Goal: Task Accomplishment & Management: Use online tool/utility

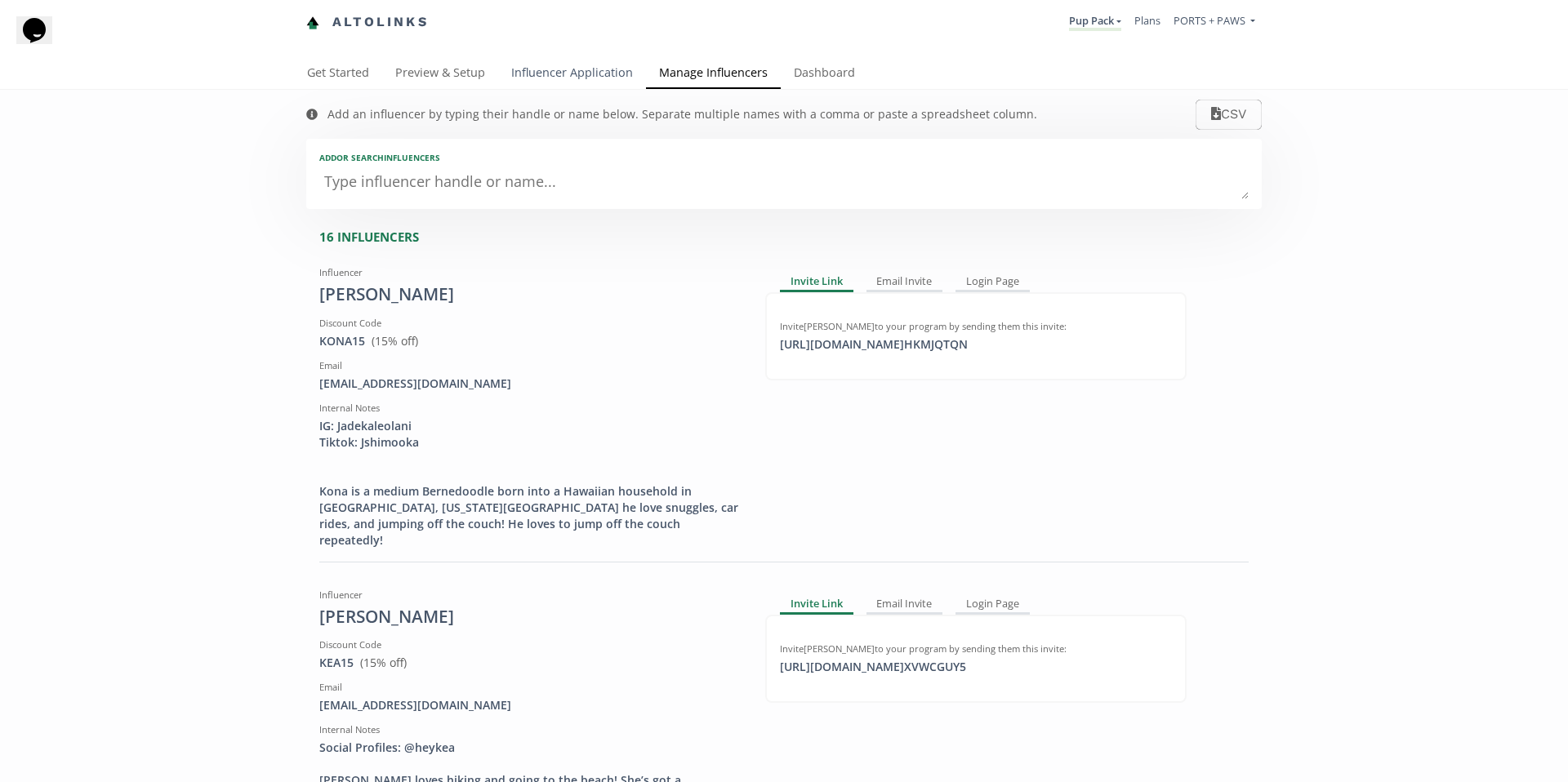
click at [552, 75] on link "Influencer Application" at bounding box center [571, 74] width 148 height 33
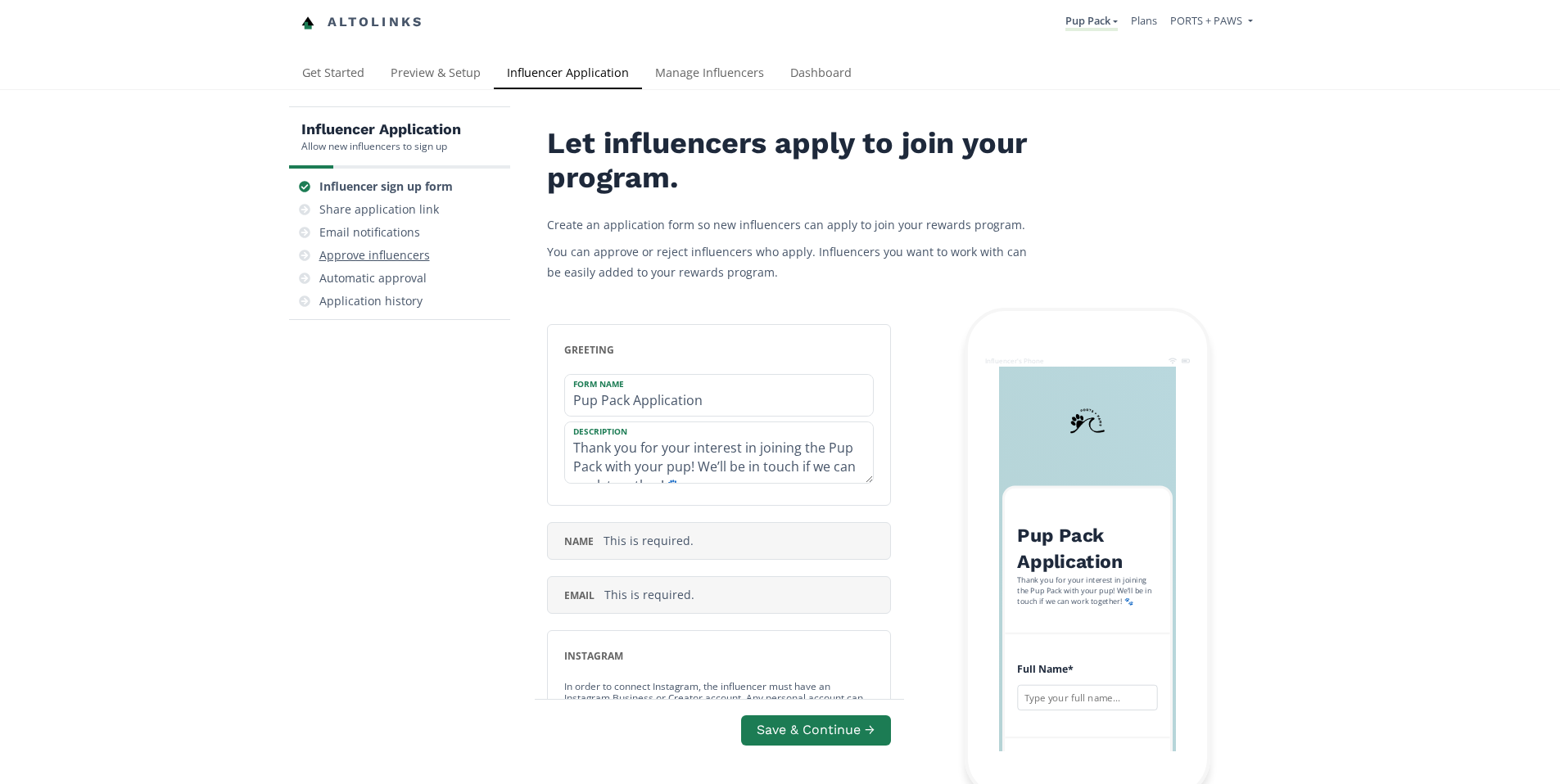
click at [402, 252] on div "Approve influencers" at bounding box center [375, 255] width 111 height 16
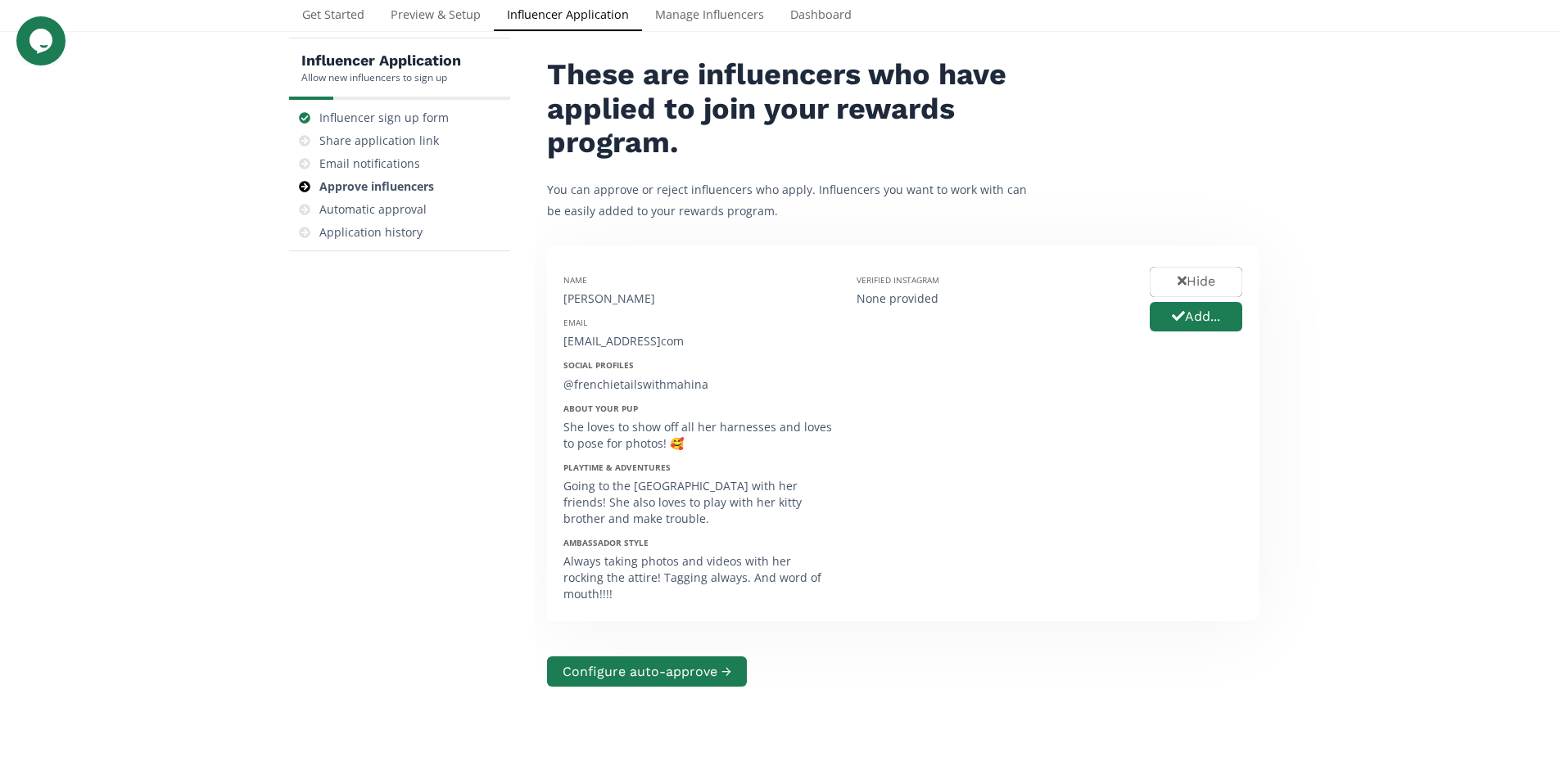
scroll to position [72, 0]
